Goal: Information Seeking & Learning: Learn about a topic

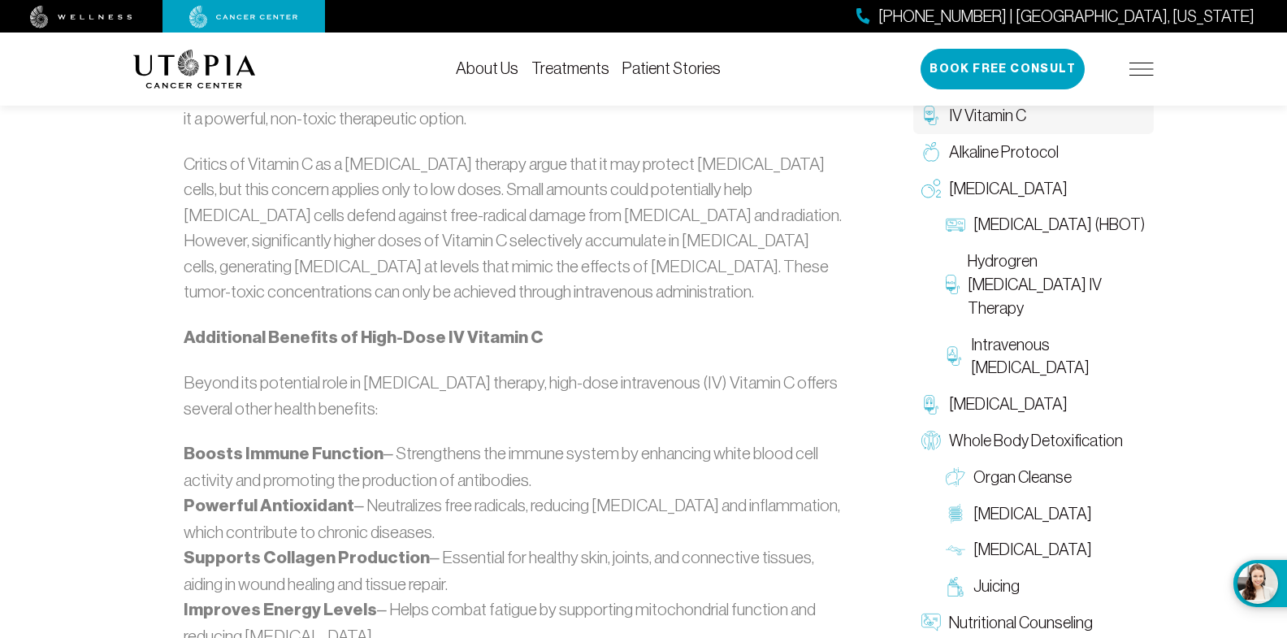
scroll to position [1256, 0]
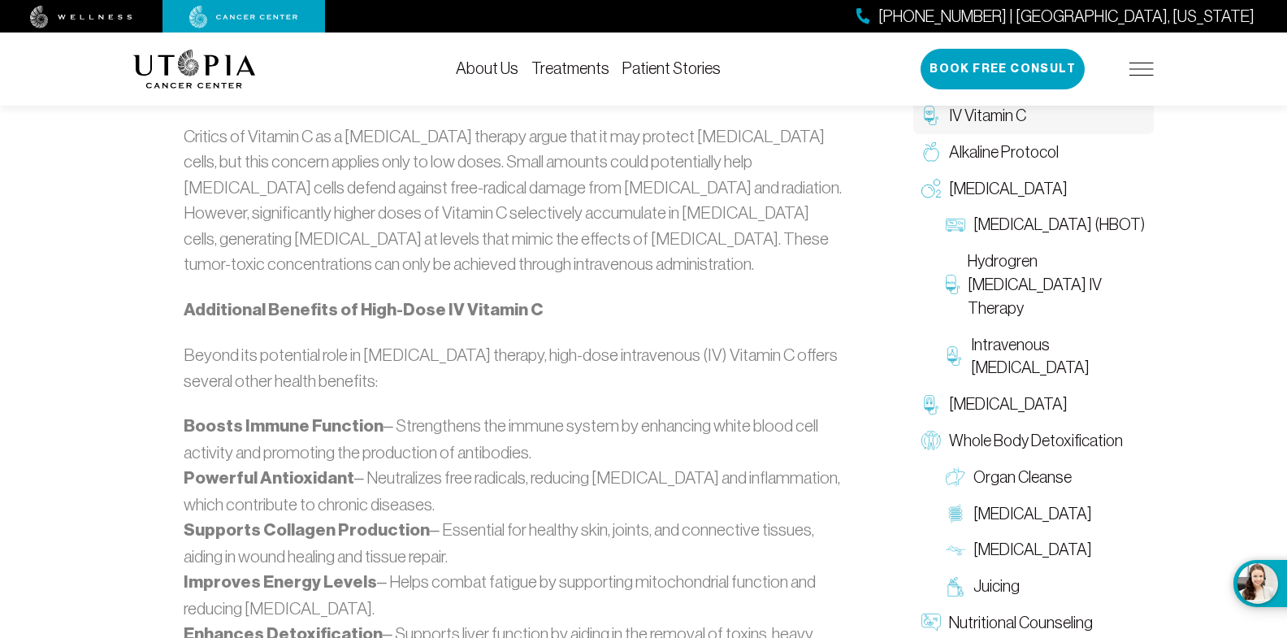
click at [1133, 77] on div "[PHONE_NUMBER] | [GEOGRAPHIC_DATA], [US_STATE] Book Free Consult" at bounding box center [1036, 69] width 233 height 41
click at [1135, 70] on img at bounding box center [1141, 69] width 24 height 13
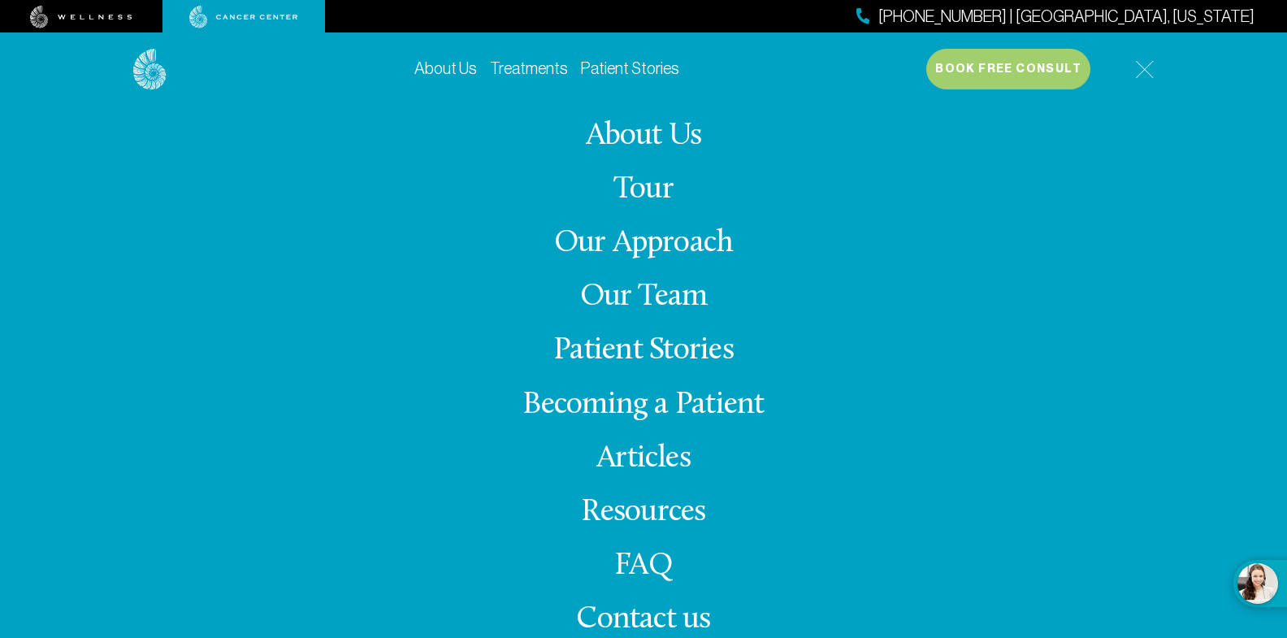
scroll to position [1342, 0]
click at [629, 569] on link "FAQ" at bounding box center [643, 566] width 58 height 32
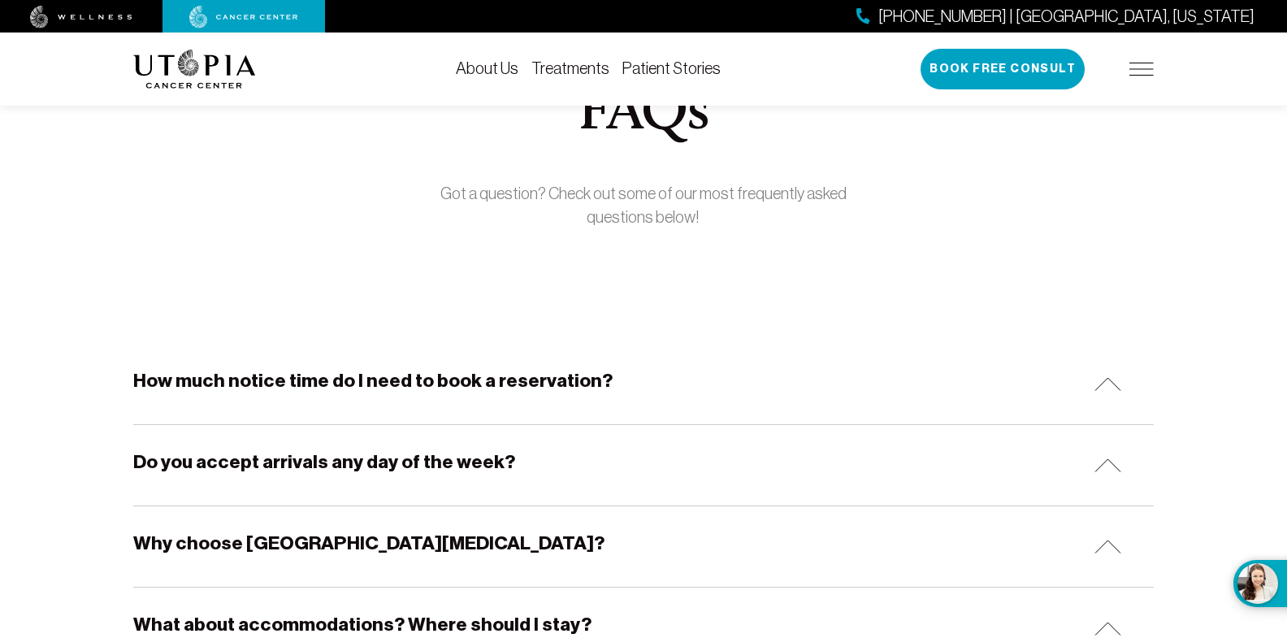
scroll to position [128, 0]
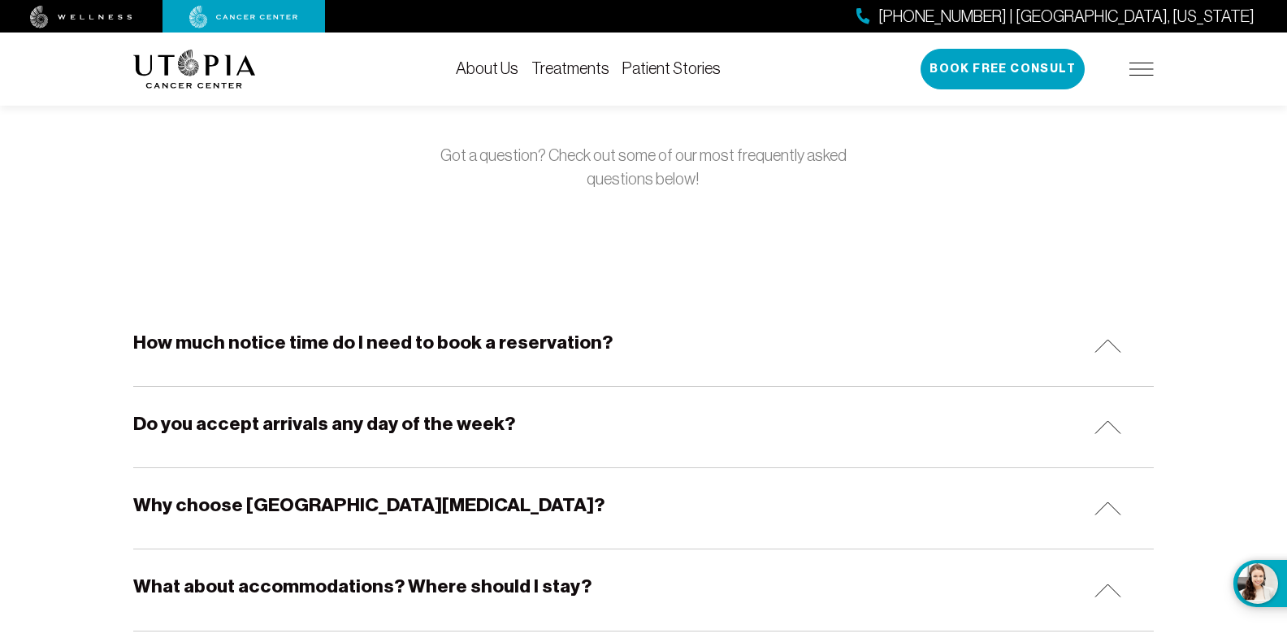
click at [249, 353] on h5 "How much notice time do I need to book a reservation?" at bounding box center [372, 342] width 479 height 25
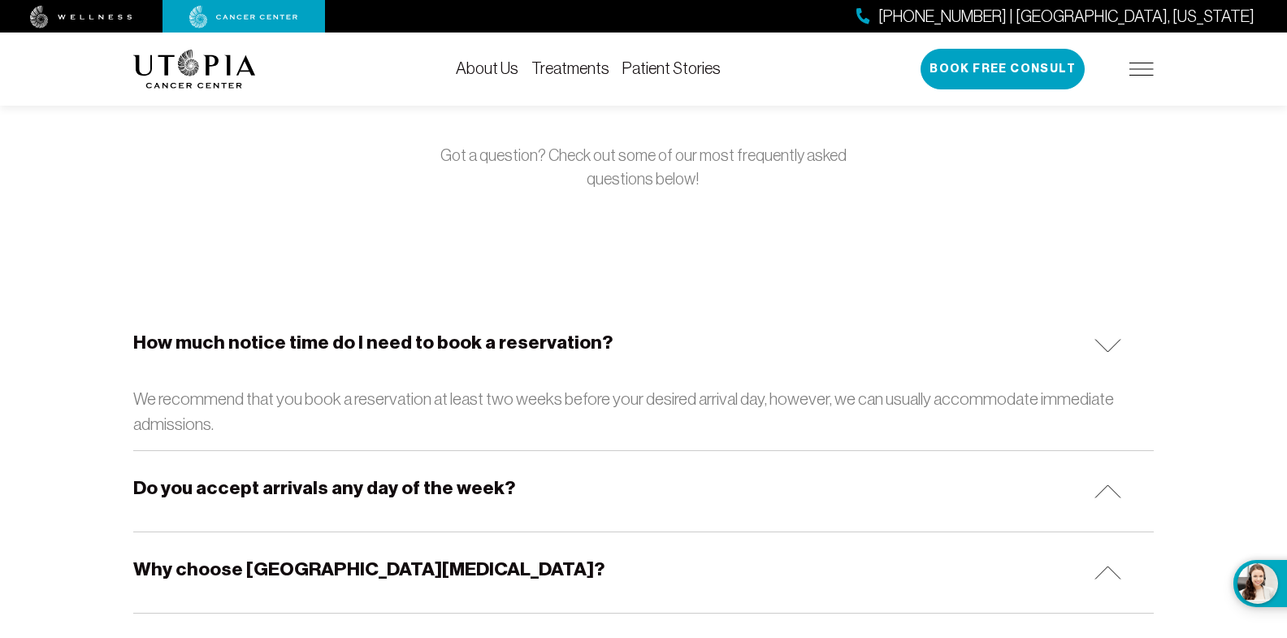
click at [249, 352] on h5 "How much notice time do I need to book a reservation?" at bounding box center [372, 342] width 479 height 25
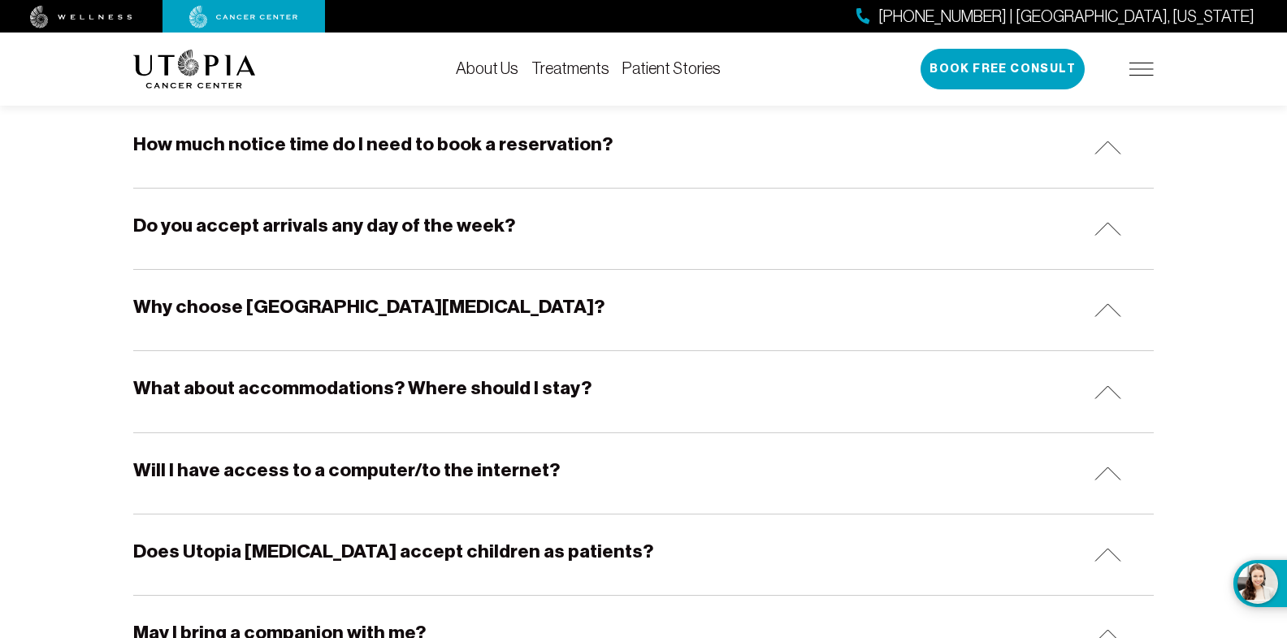
scroll to position [327, 0]
click at [198, 237] on h5 "Do you accept arrivals any day of the week?" at bounding box center [324, 224] width 382 height 25
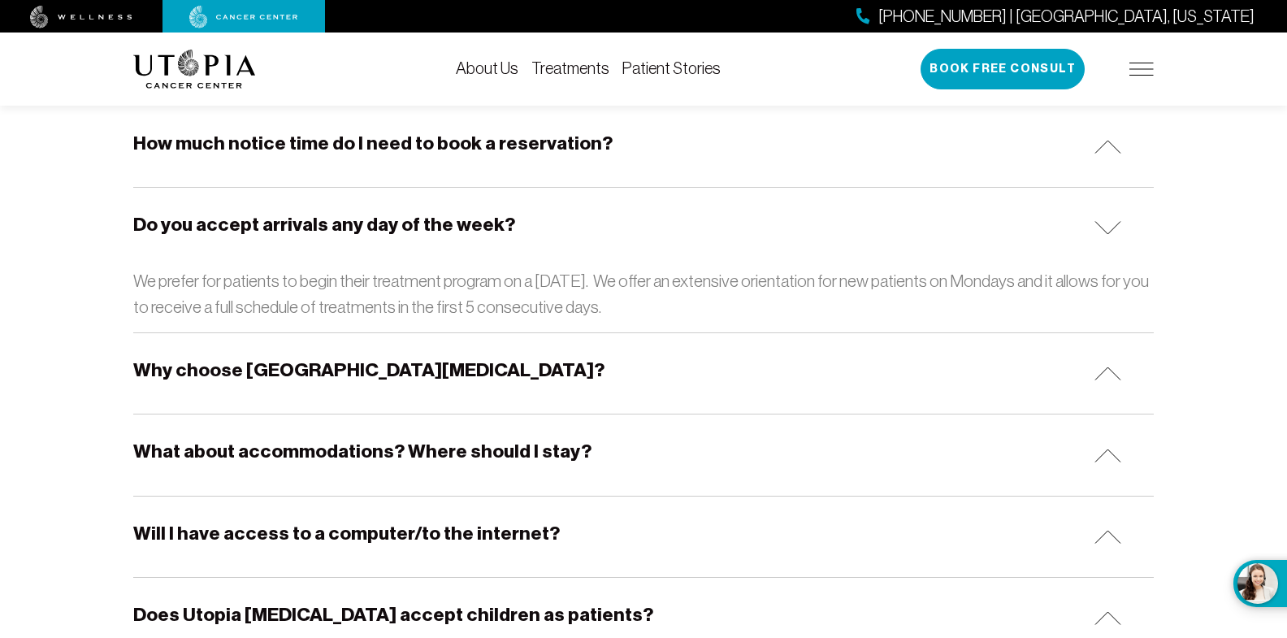
click at [198, 237] on h5 "Do you accept arrivals any day of the week?" at bounding box center [324, 224] width 382 height 25
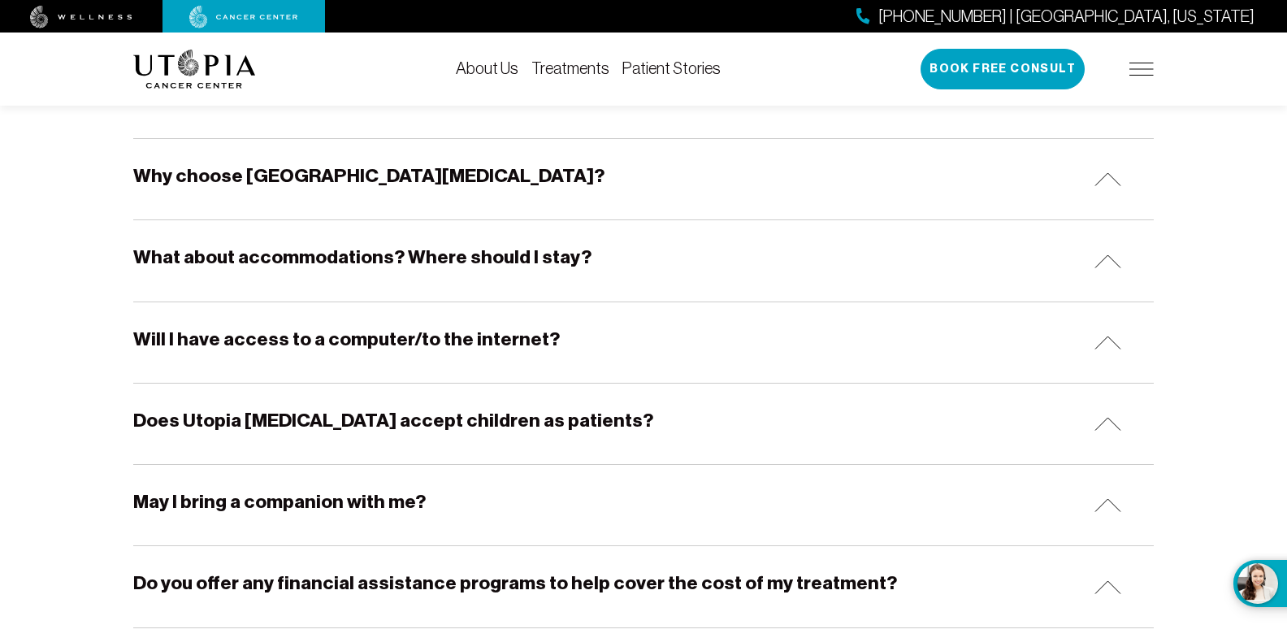
scroll to position [458, 0]
click at [189, 263] on h5 "What about accommodations? Where should I stay?" at bounding box center [362, 256] width 458 height 25
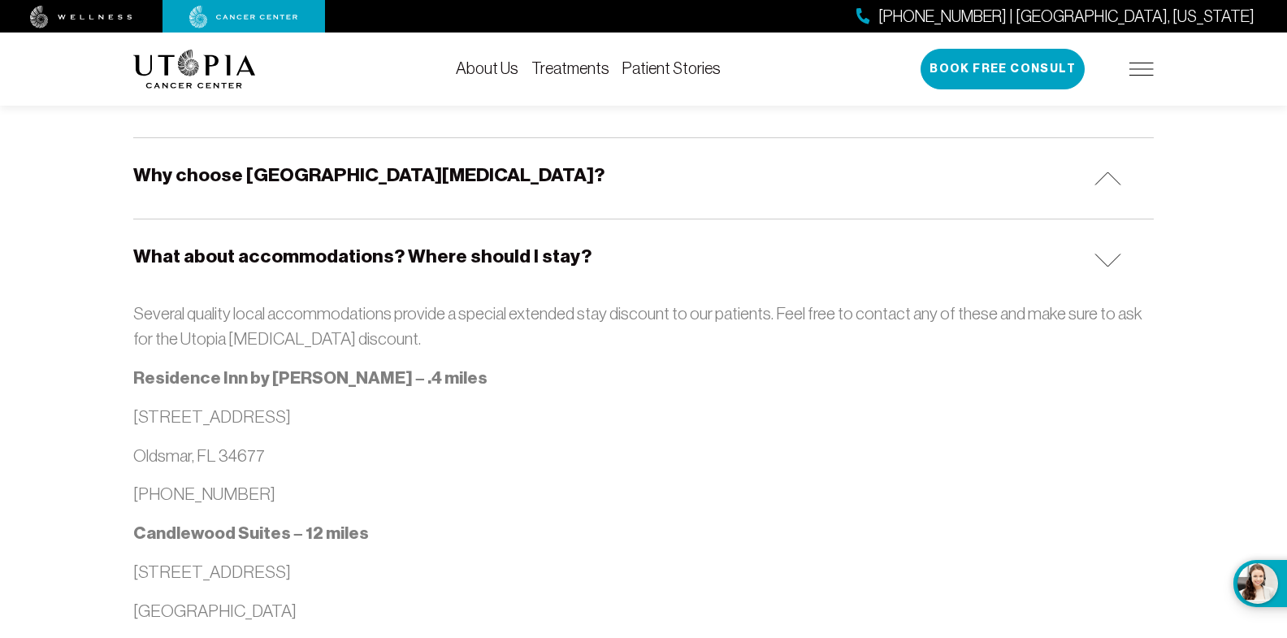
click at [189, 263] on h5 "What about accommodations? Where should I stay?" at bounding box center [362, 256] width 458 height 25
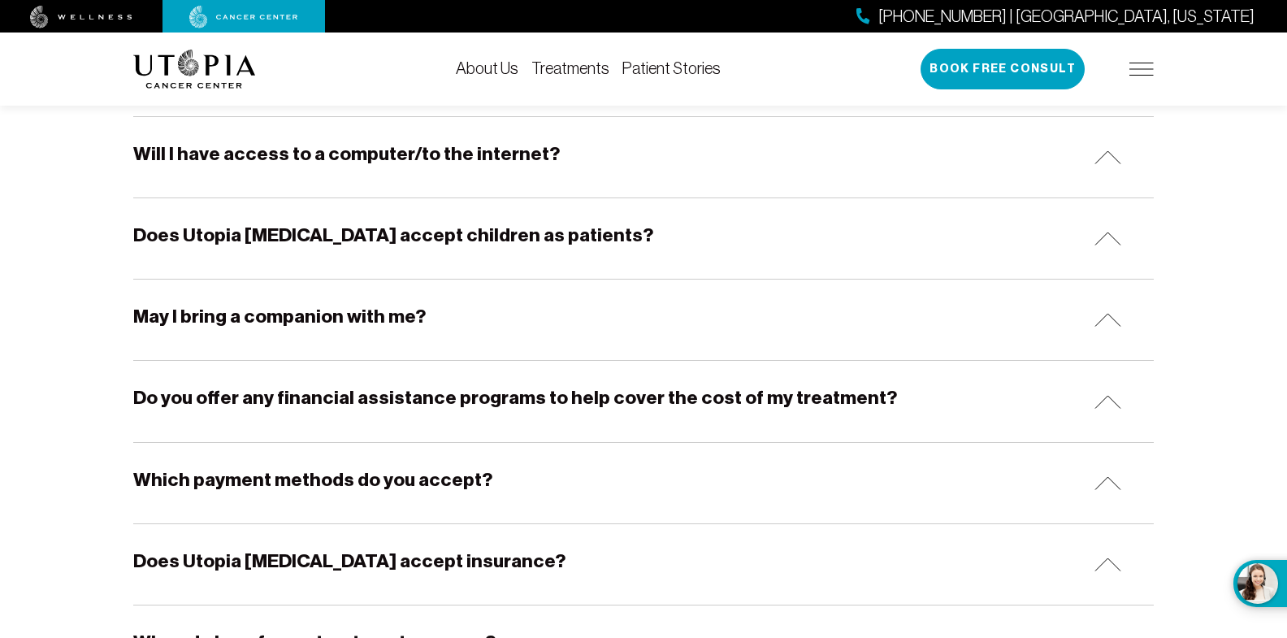
scroll to position [660, 0]
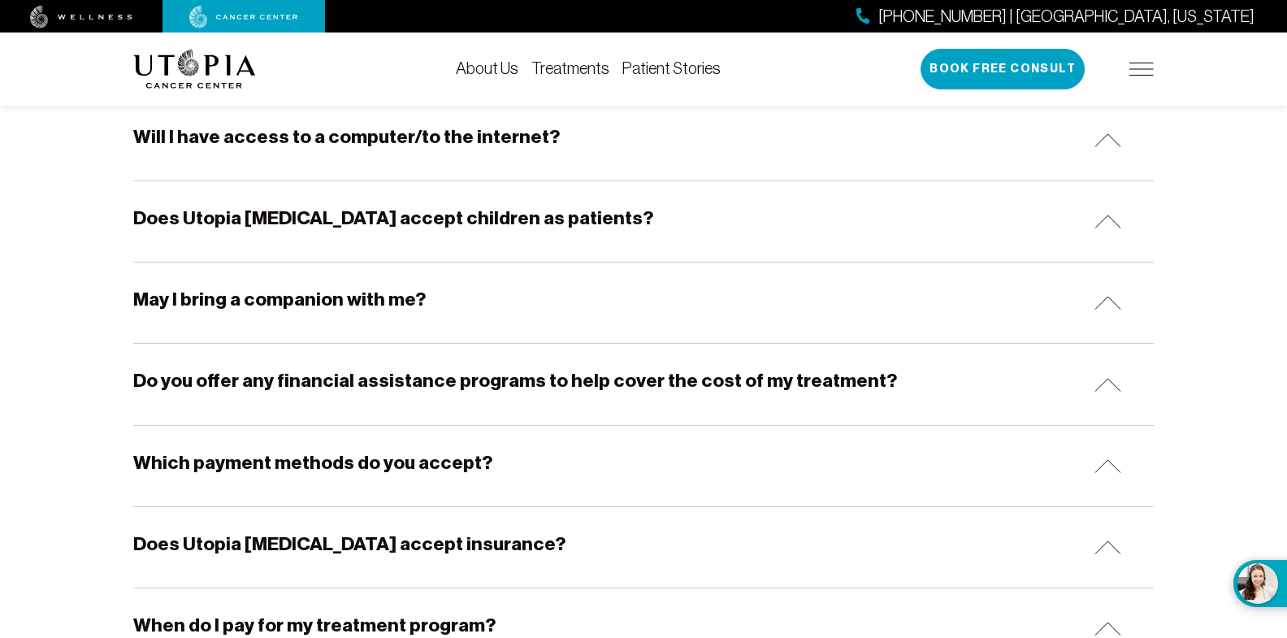
click at [188, 312] on h5 "May I bring a companion with me?" at bounding box center [279, 299] width 292 height 25
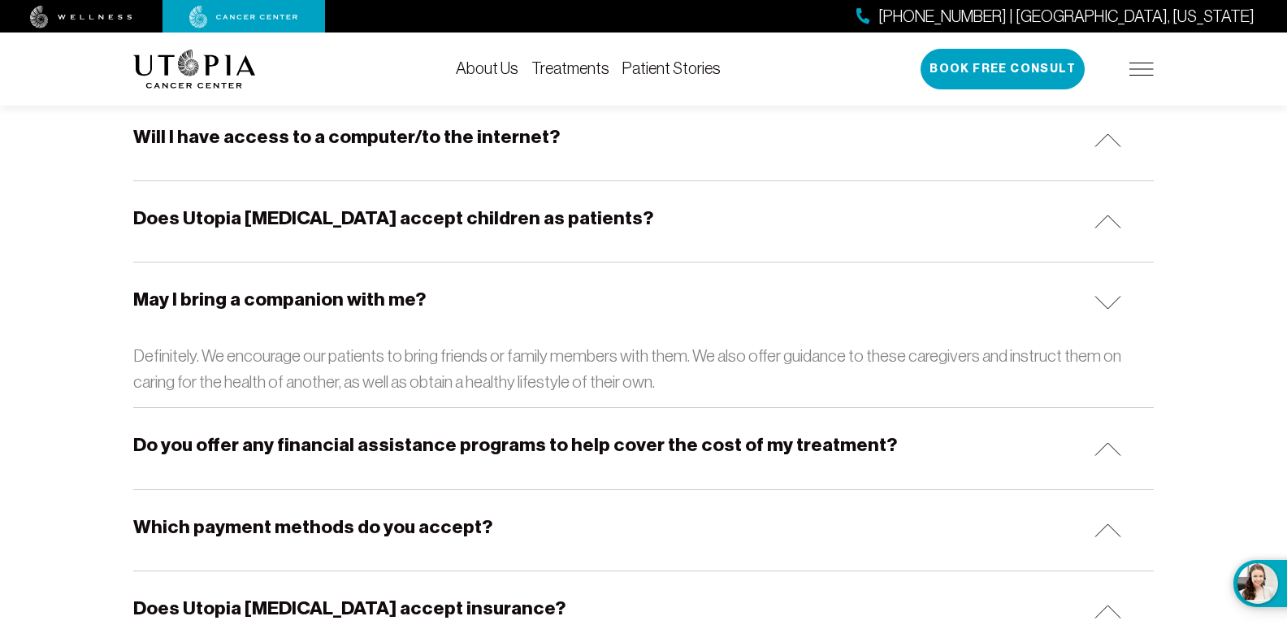
click at [187, 312] on h5 "May I bring a companion with me?" at bounding box center [279, 299] width 292 height 25
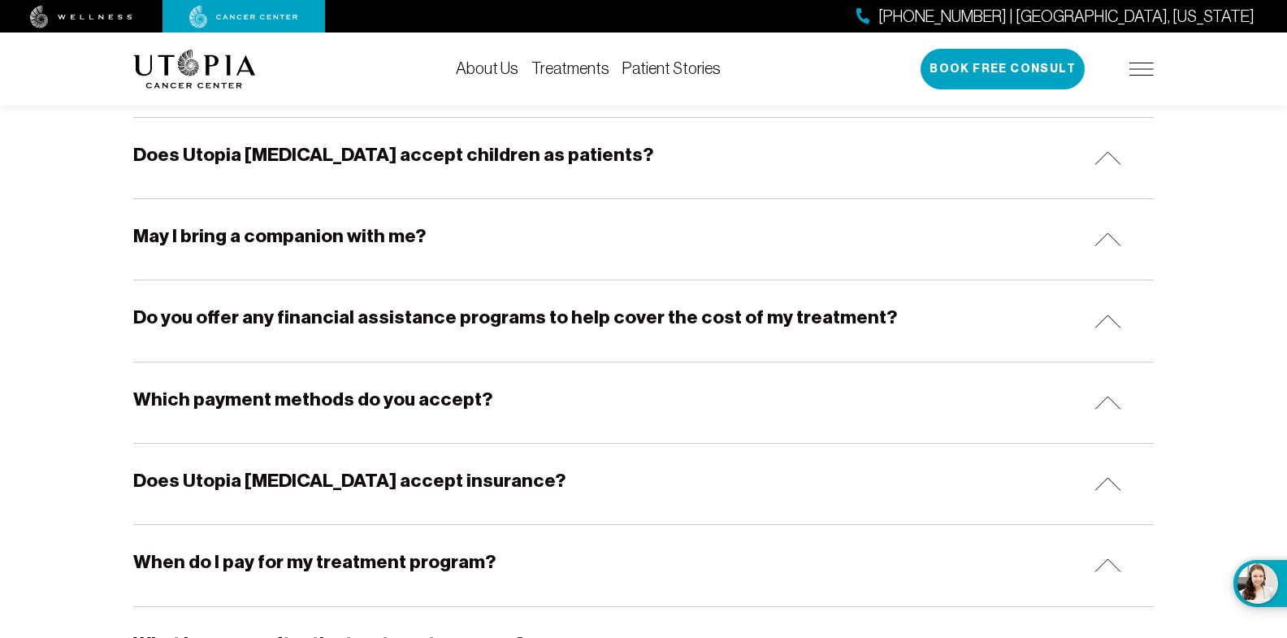
scroll to position [731, 0]
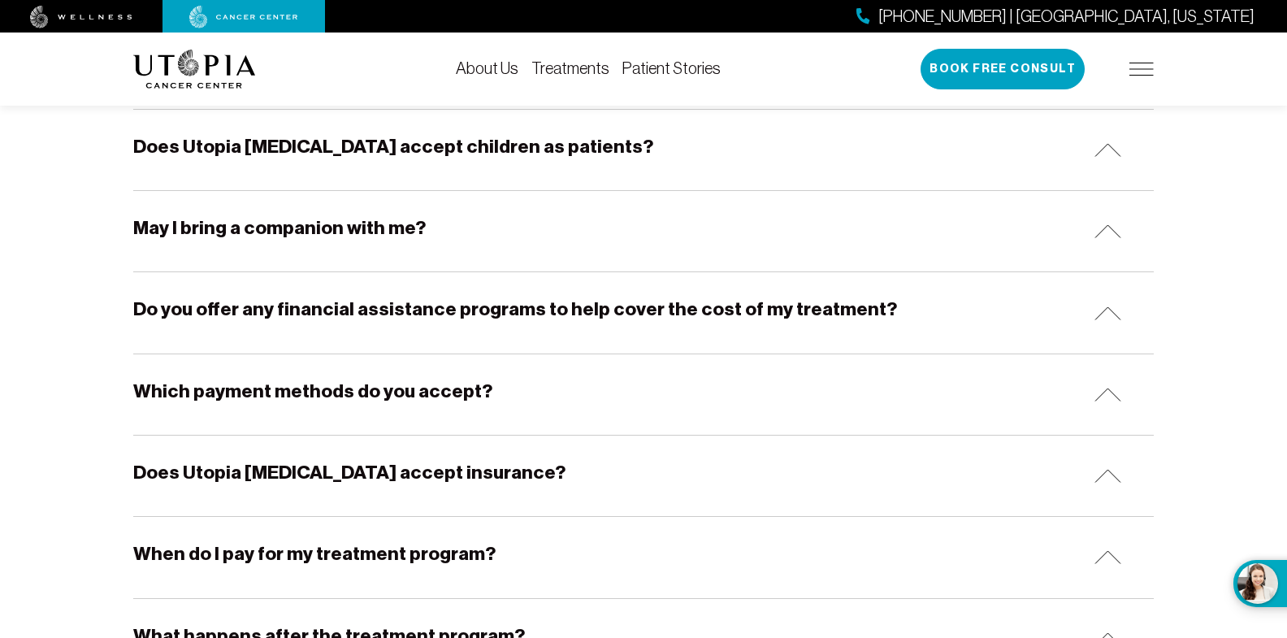
click at [173, 322] on h5 "Do you offer any financial assistance programs to help cover the cost of my tre…" at bounding box center [515, 309] width 764 height 25
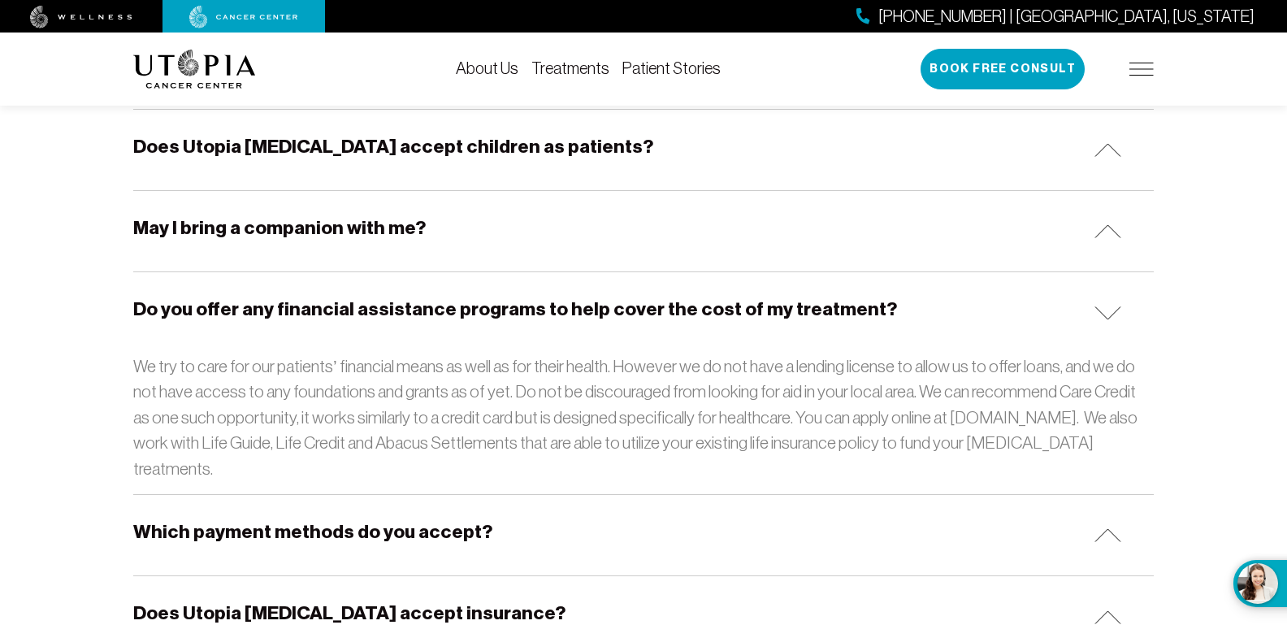
click at [173, 322] on h5 "Do you offer any financial assistance programs to help cover the cost of my tre…" at bounding box center [515, 309] width 764 height 25
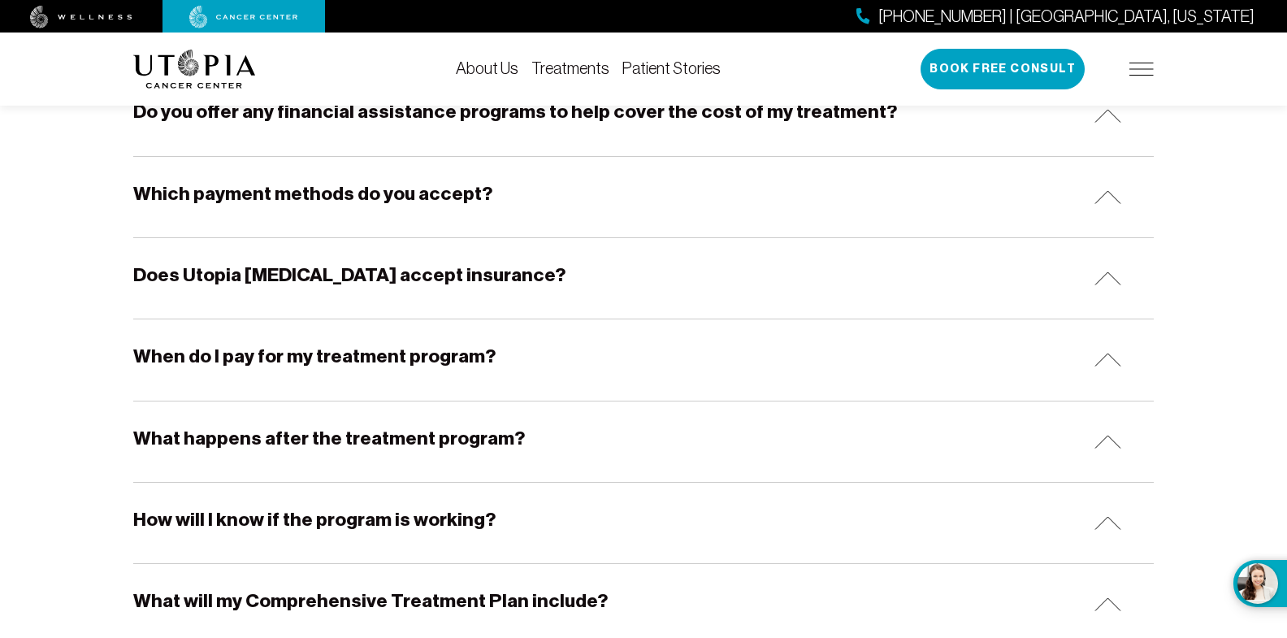
scroll to position [955, 0]
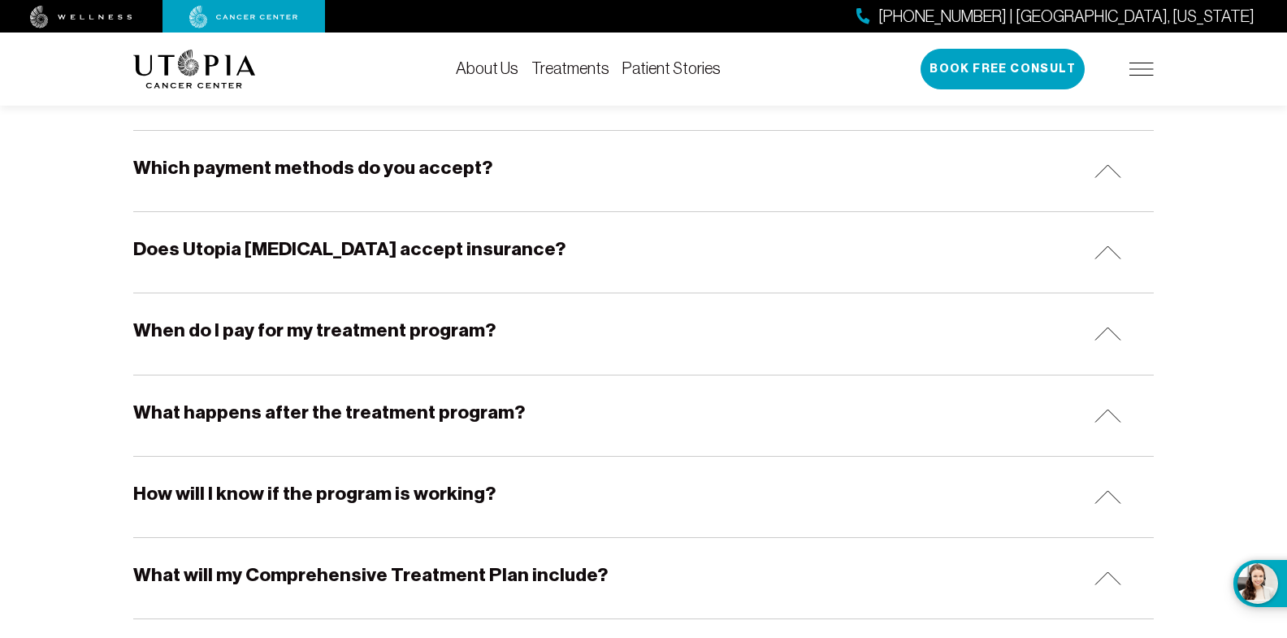
click at [239, 262] on h5 "Does Utopia [MEDICAL_DATA] accept insurance?" at bounding box center [349, 248] width 432 height 25
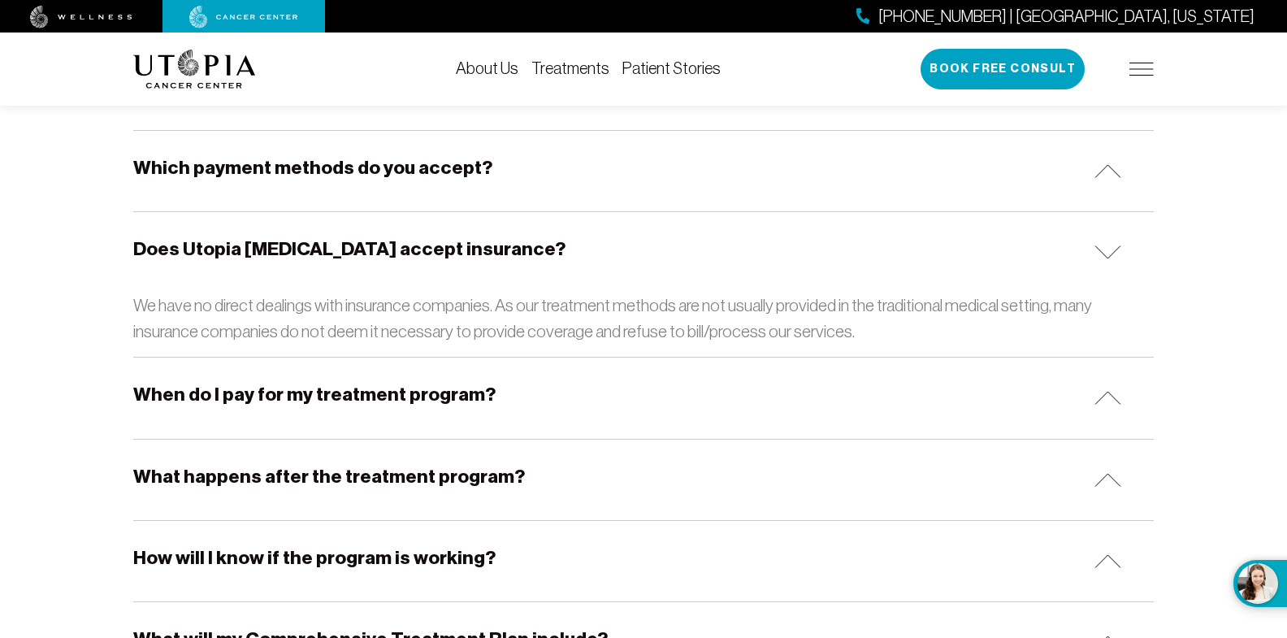
click at [239, 262] on h5 "Does Utopia [MEDICAL_DATA] accept insurance?" at bounding box center [349, 248] width 432 height 25
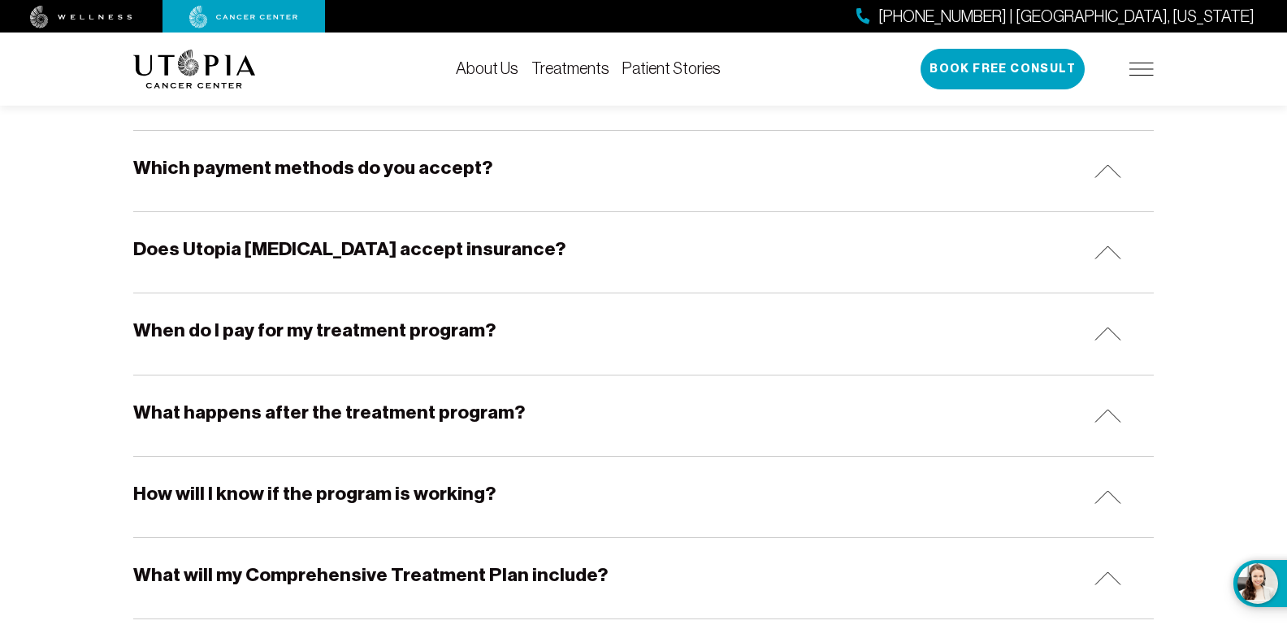
click at [245, 343] on h5 "When do I pay for my treatment program?" at bounding box center [314, 330] width 362 height 25
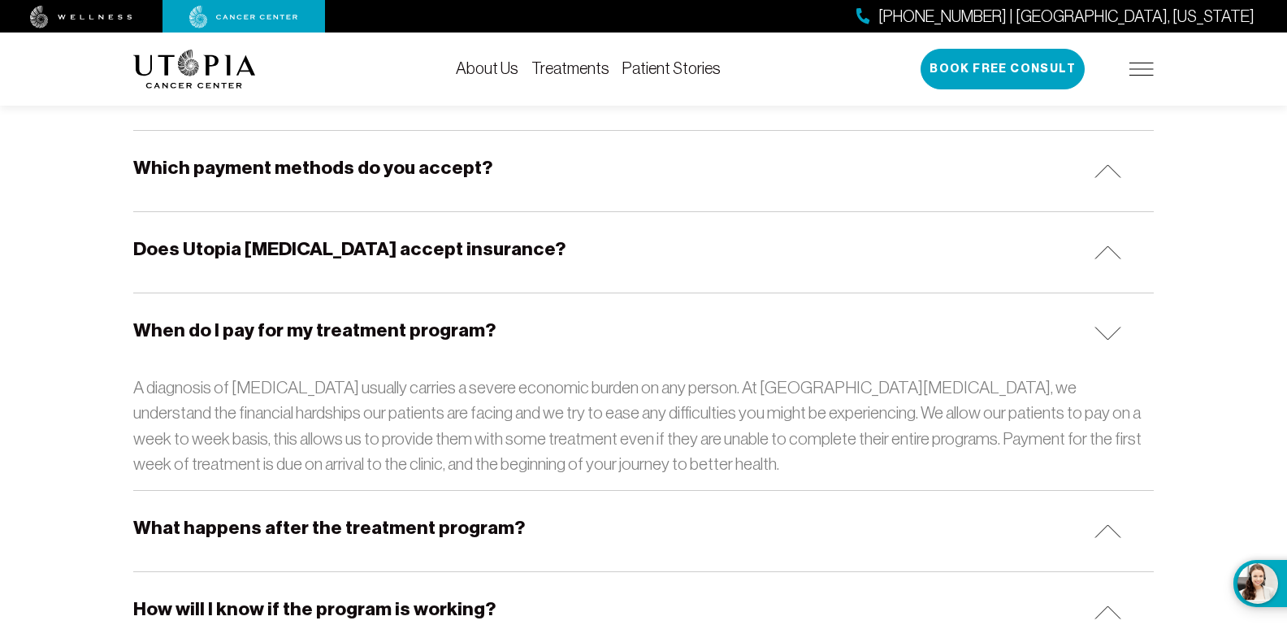
click at [245, 343] on h5 "When do I pay for my treatment program?" at bounding box center [314, 330] width 362 height 25
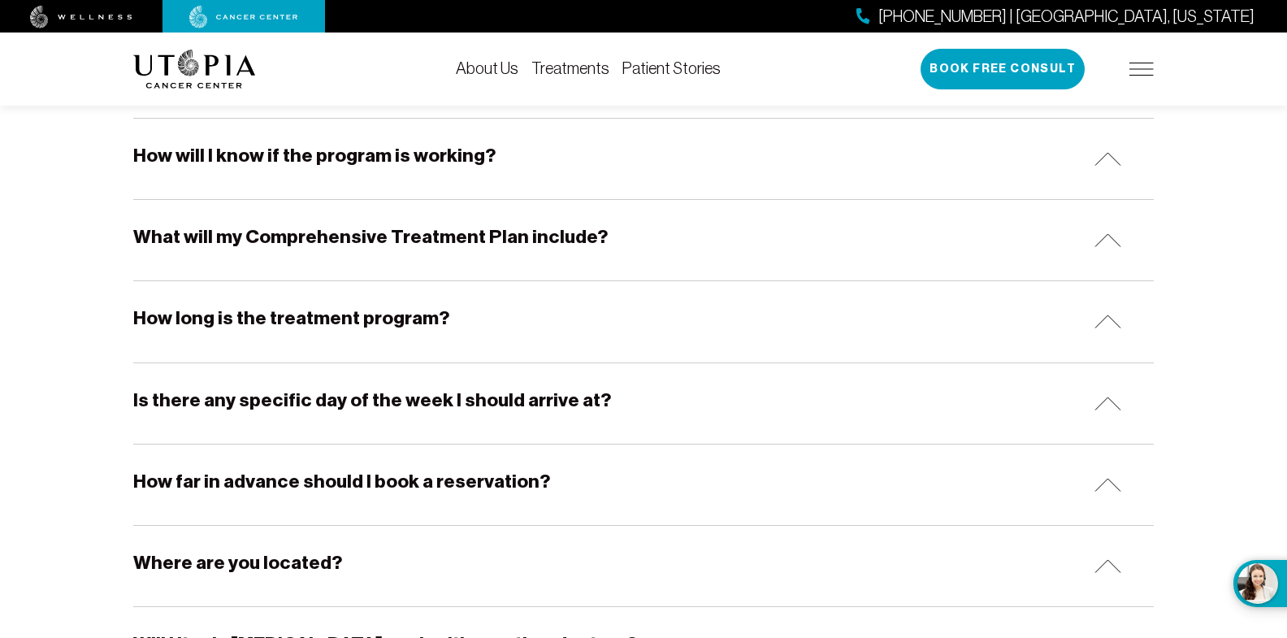
scroll to position [1302, 0]
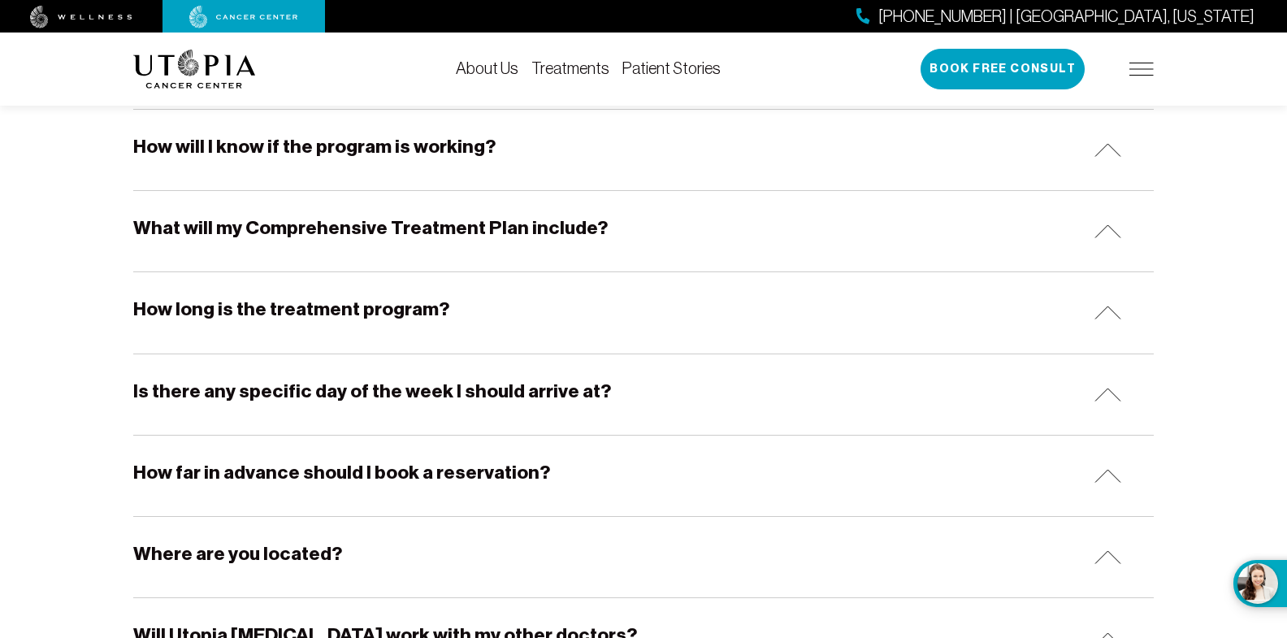
click at [211, 240] on h5 "What will my Comprehensive Treatment Plan include?" at bounding box center [370, 227] width 474 height 25
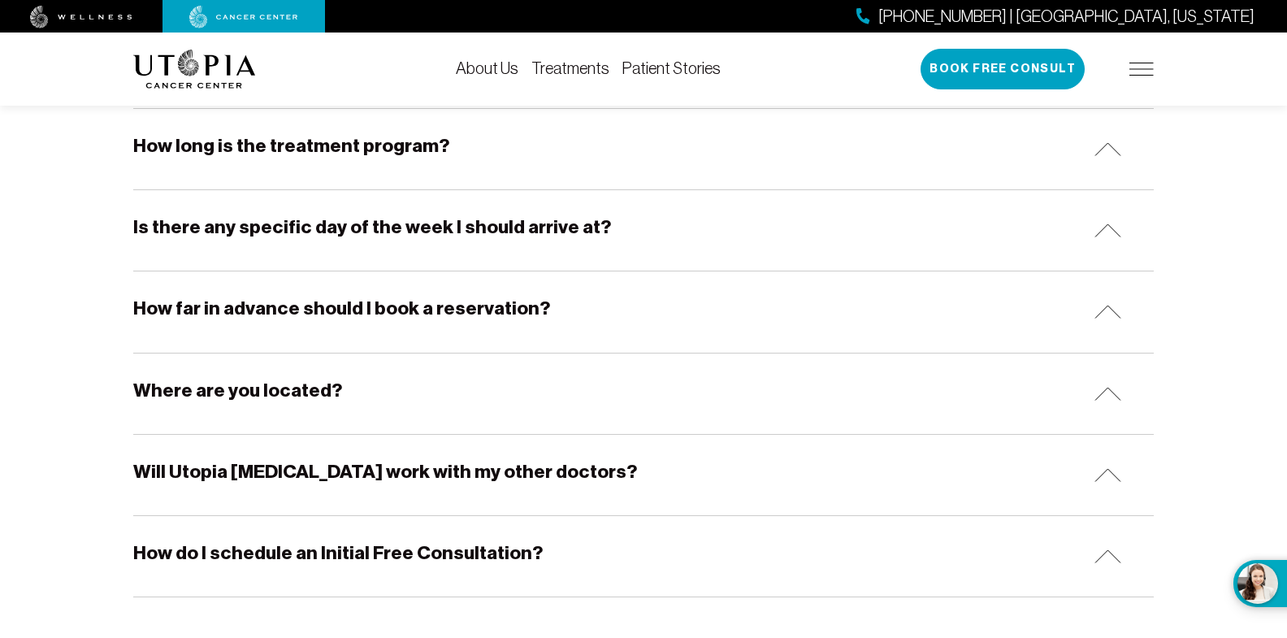
scroll to position [1726, 0]
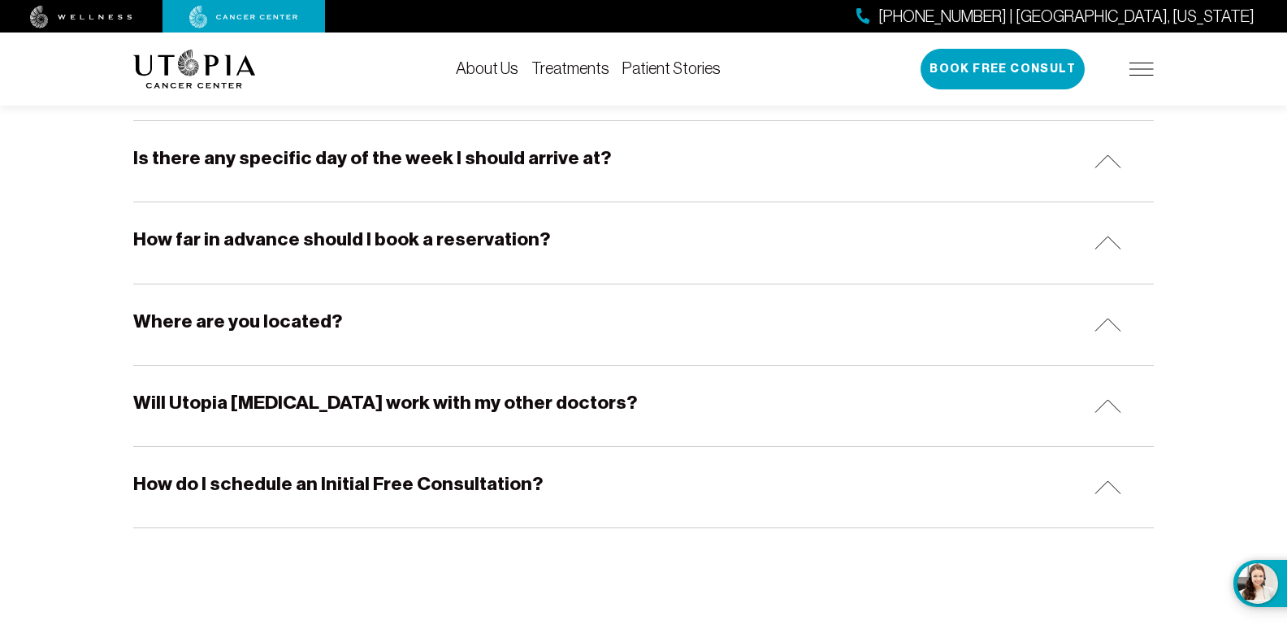
click at [194, 89] on h5 "How long is the treatment program?" at bounding box center [291, 76] width 316 height 25
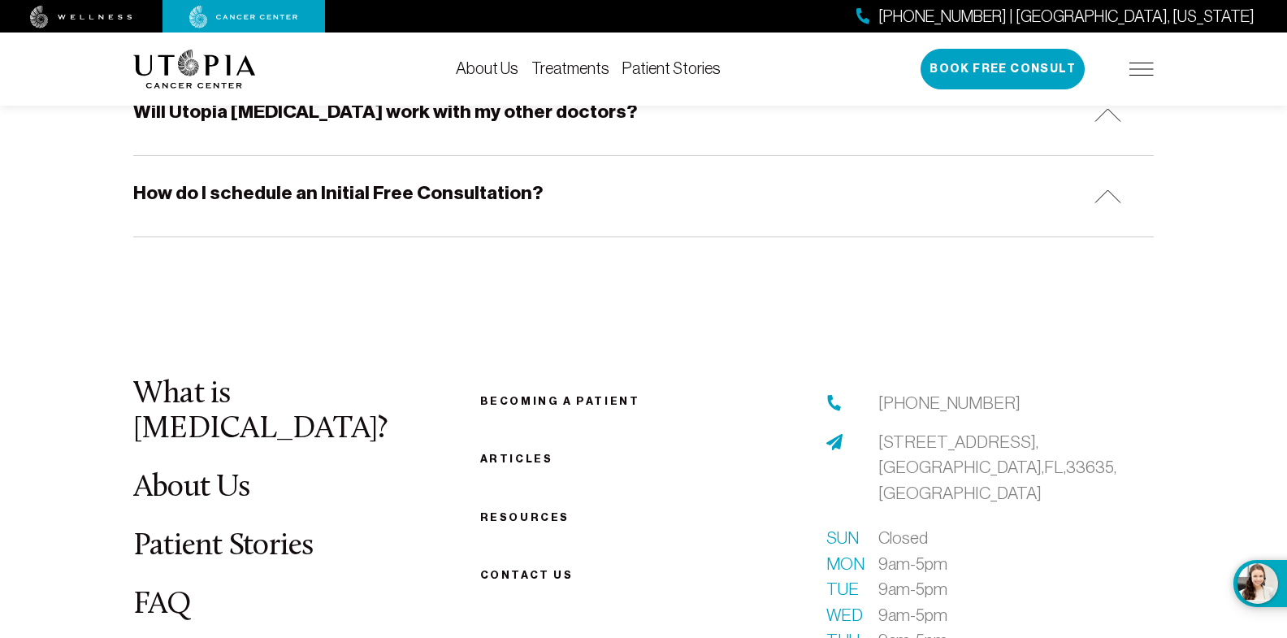
scroll to position [2136, 0]
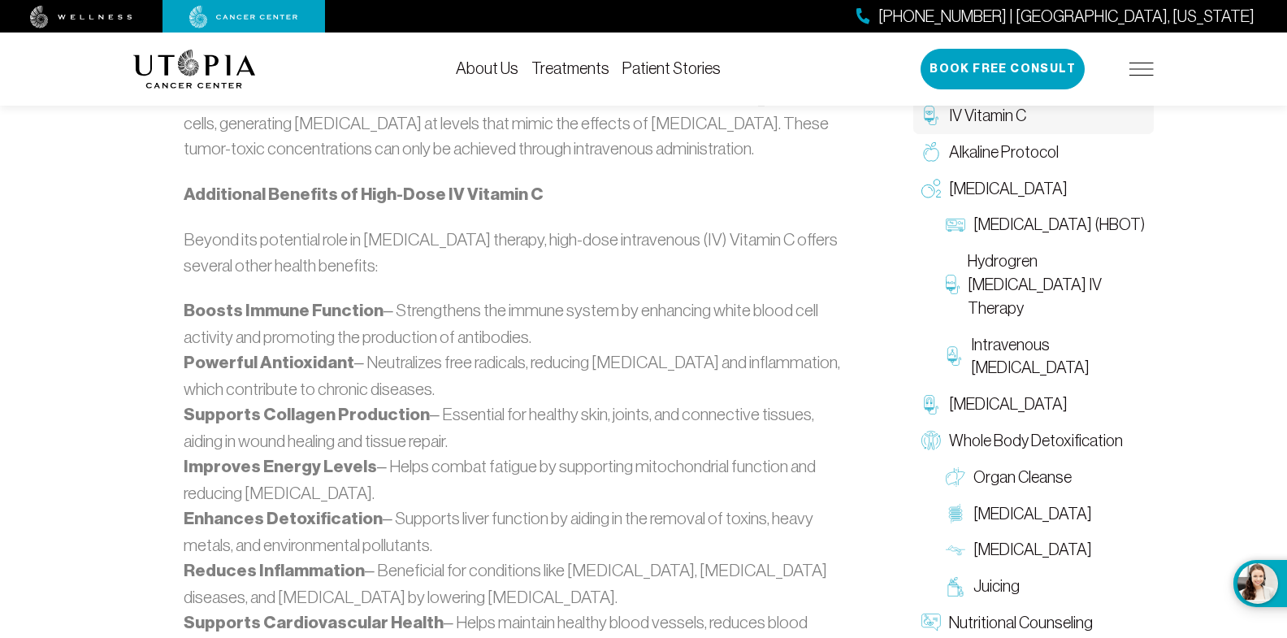
scroll to position [1342, 0]
